Goal: Check status: Check status

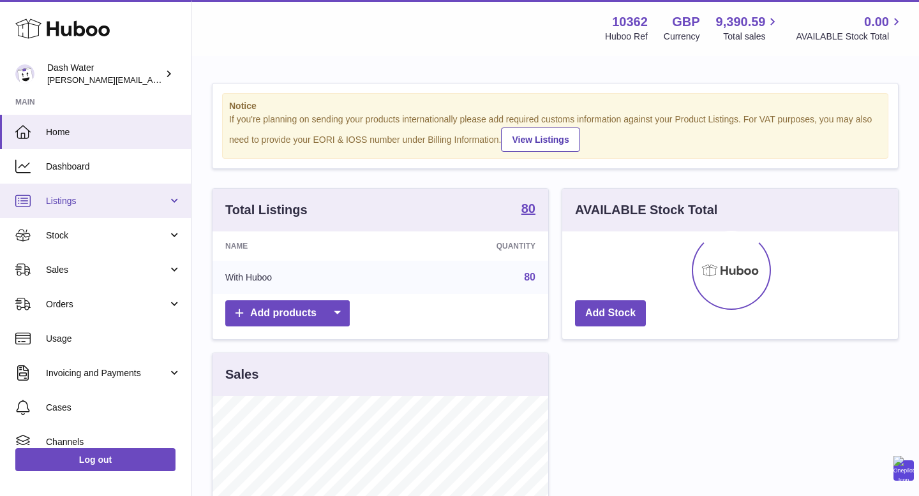
scroll to position [199, 336]
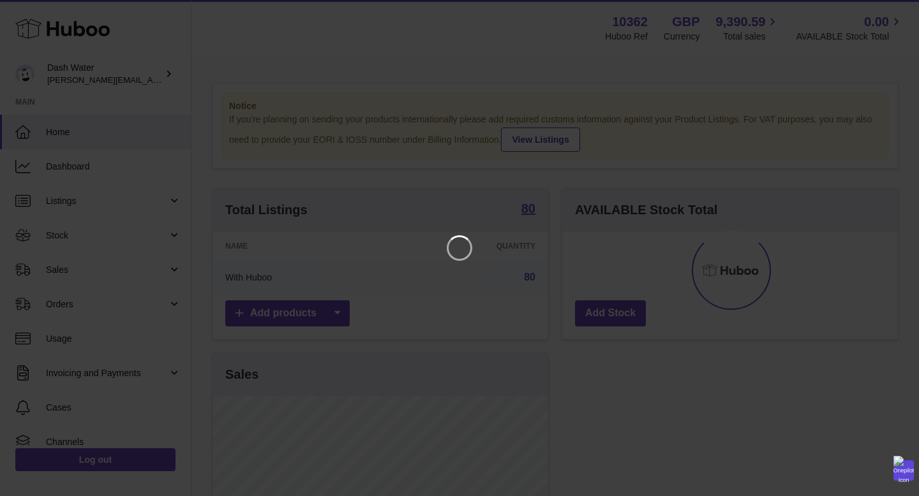
click at [593, 241] on iframe at bounding box center [460, 248] width 868 height 445
click at [890, 10] on icon "Close" at bounding box center [885, 11] width 15 height 15
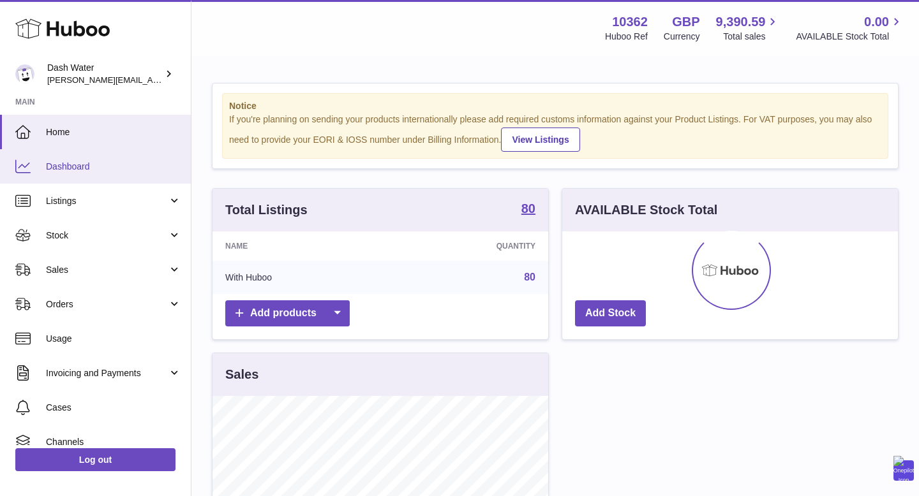
click at [75, 165] on span "Dashboard" at bounding box center [113, 167] width 135 height 12
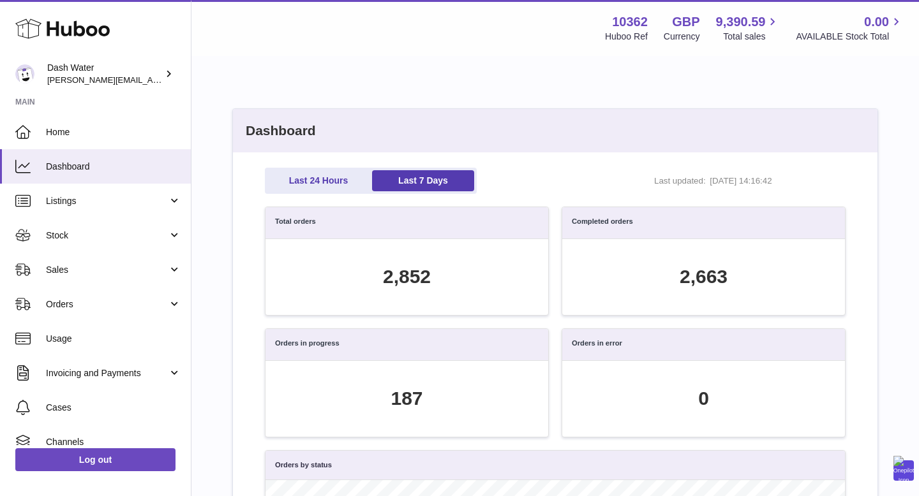
scroll to position [147, 566]
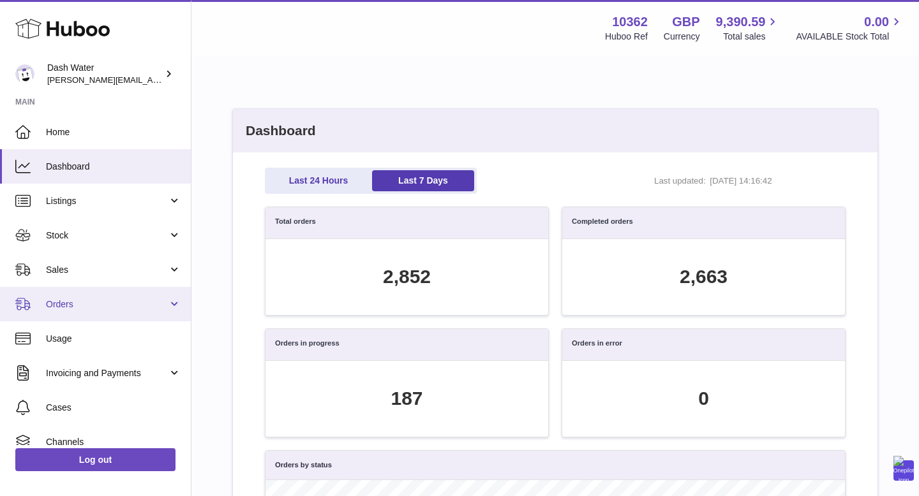
click at [63, 314] on link "Orders" at bounding box center [95, 304] width 191 height 34
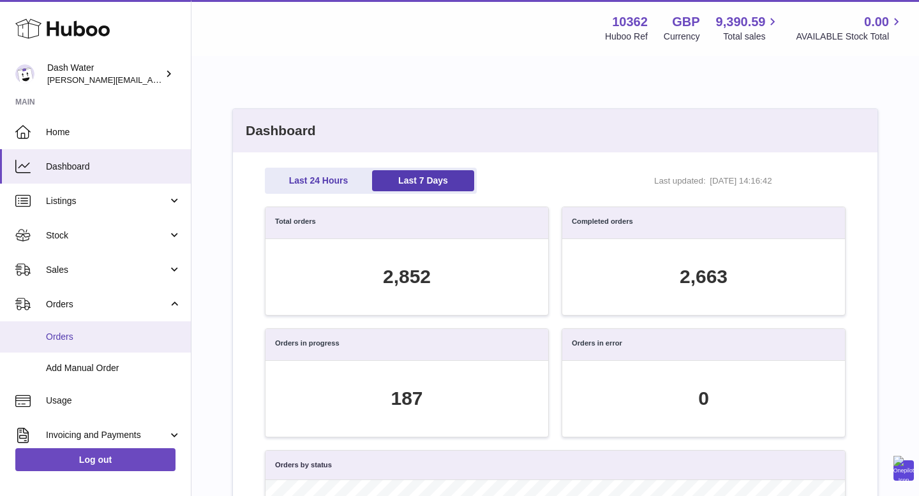
click at [70, 335] on span "Orders" at bounding box center [113, 337] width 135 height 12
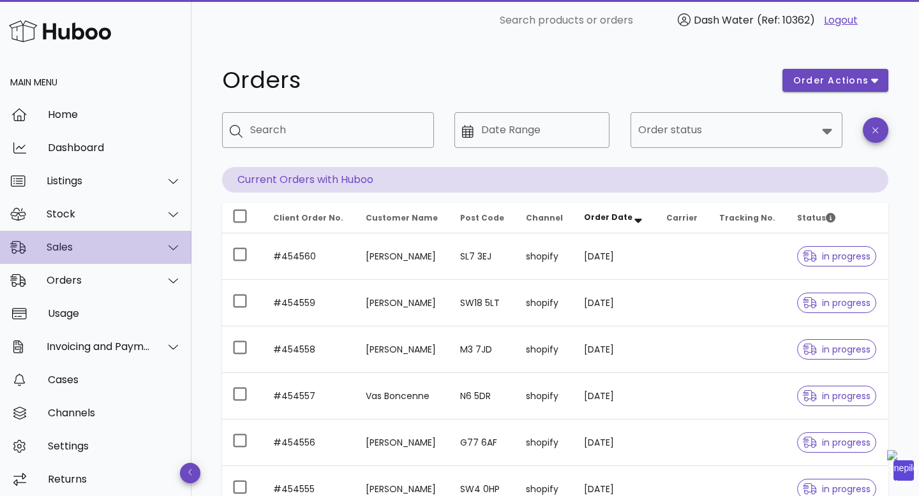
click at [72, 251] on div "Sales" at bounding box center [99, 247] width 104 height 12
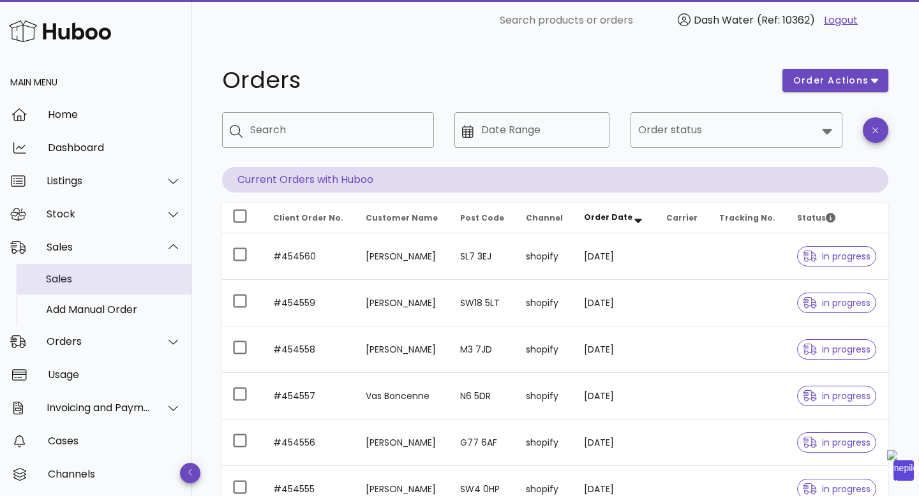
click at [91, 279] on div "Sales" at bounding box center [113, 279] width 135 height 12
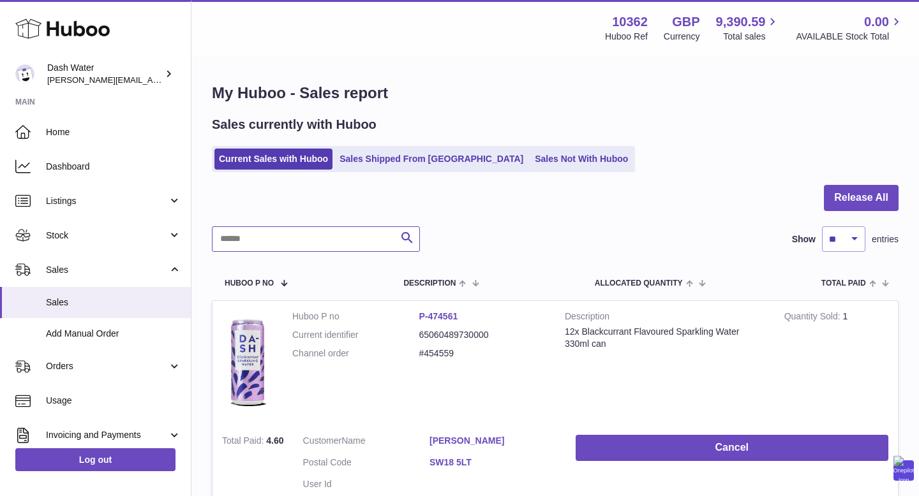
click at [292, 242] on input "text" at bounding box center [316, 239] width 208 height 26
paste input "*******"
type input "*******"
